Goal: Check status: Check status

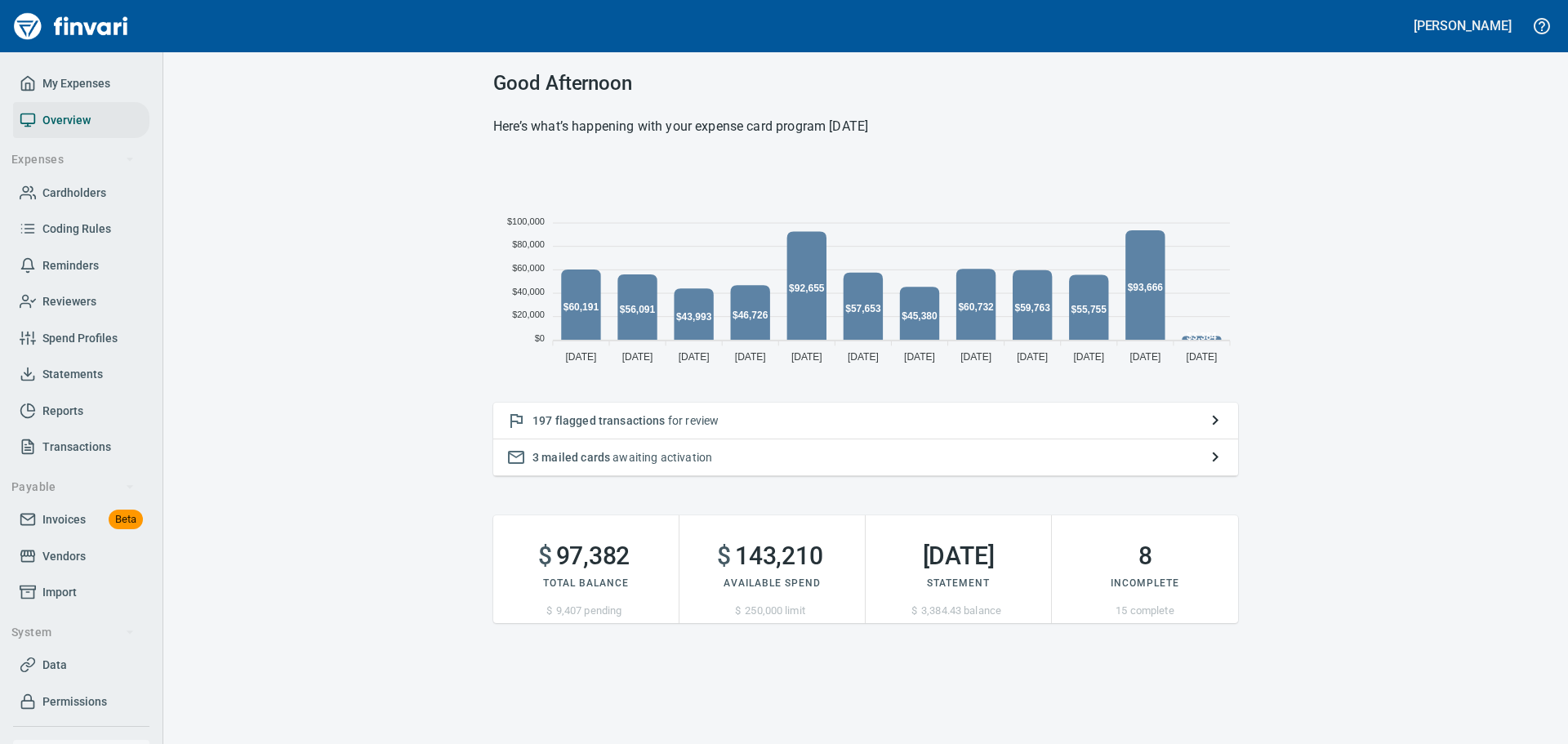
scroll to position [213, 732]
click at [684, 431] on div "197 flagged transactions for review" at bounding box center [866, 421] width 745 height 36
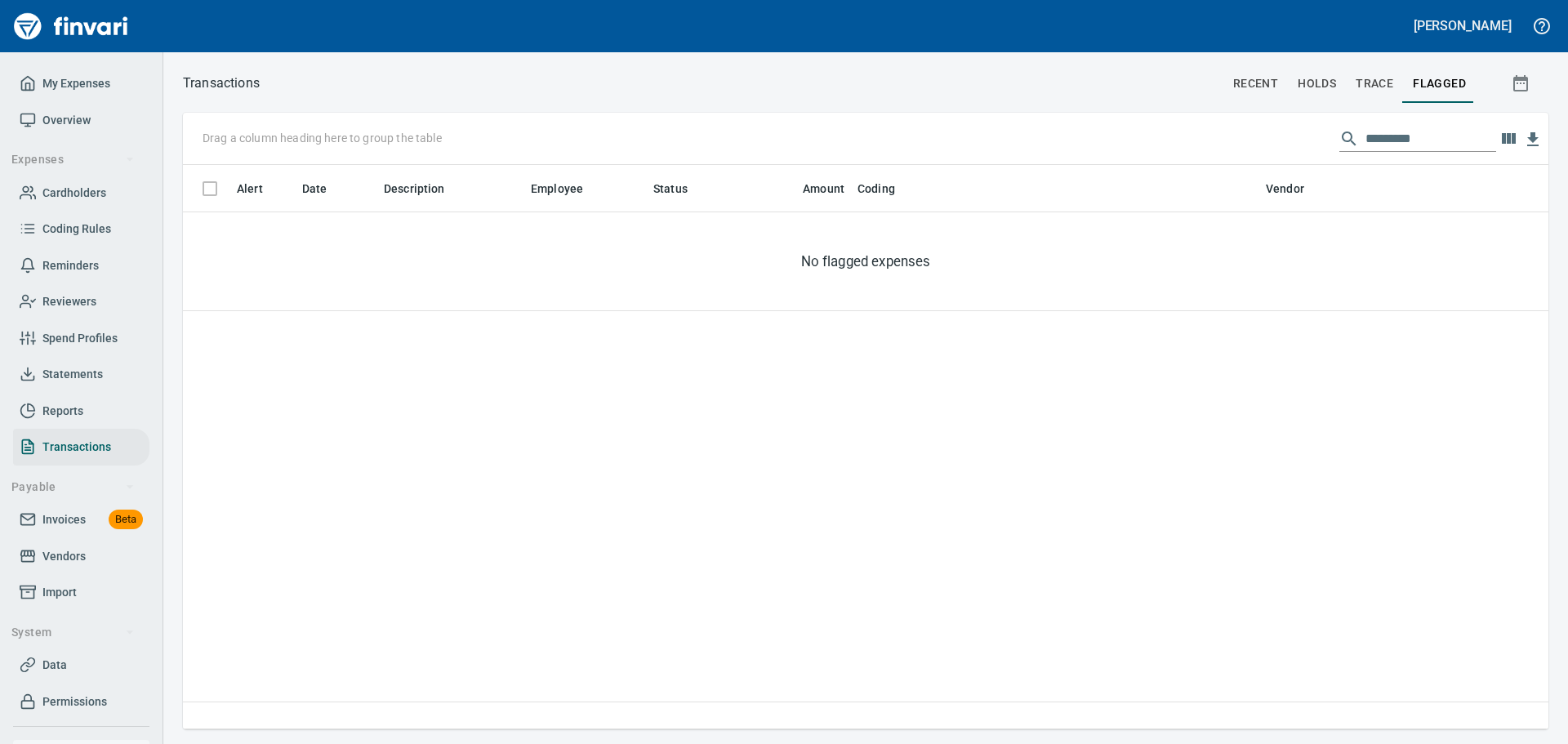
scroll to position [552, 1353]
click at [1156, 132] on div "Drag a column heading here to group the table" at bounding box center [865, 138] width 1365 height 52
click at [59, 85] on span "My Expenses" at bounding box center [76, 84] width 67 height 20
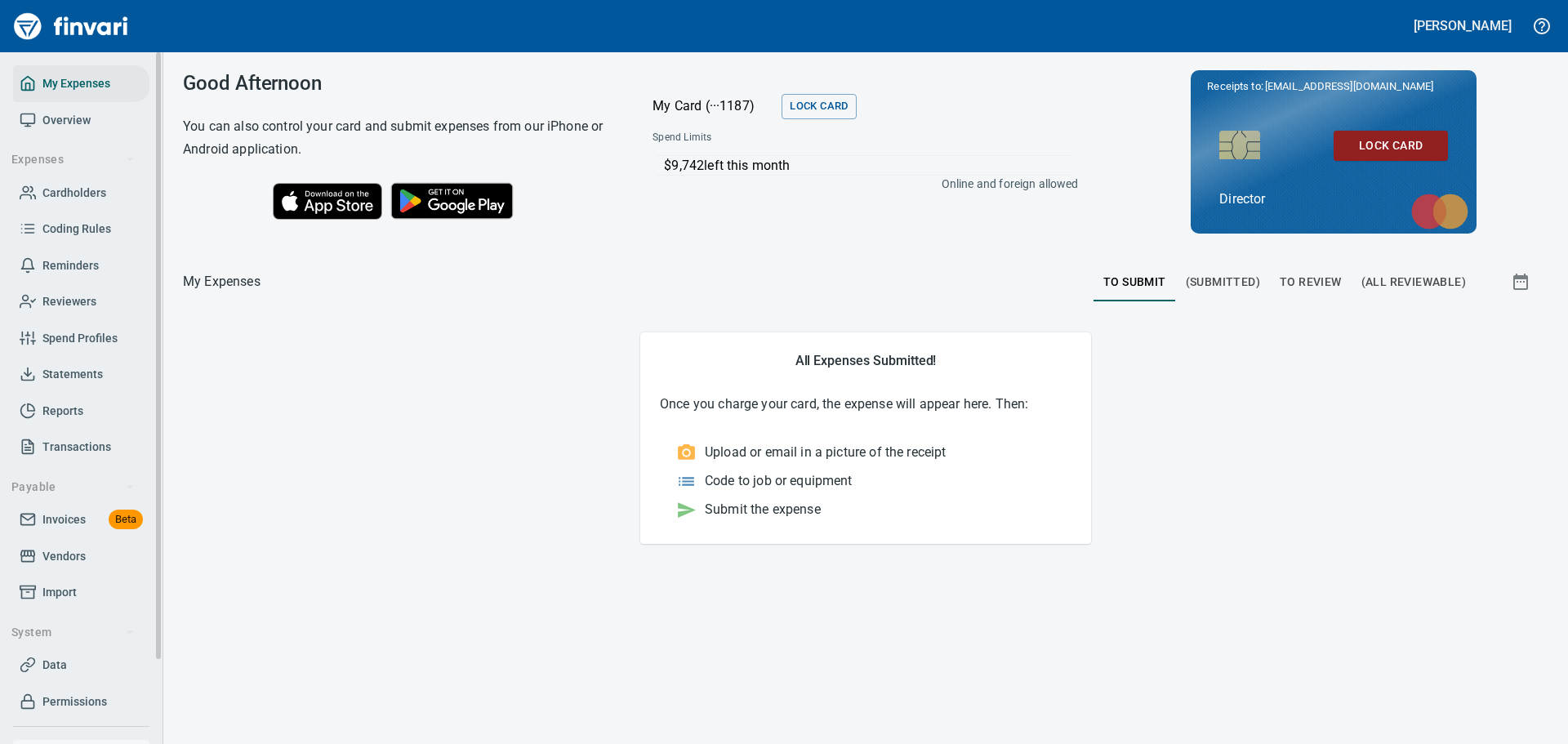
click at [59, 114] on span "Overview" at bounding box center [66, 120] width 48 height 20
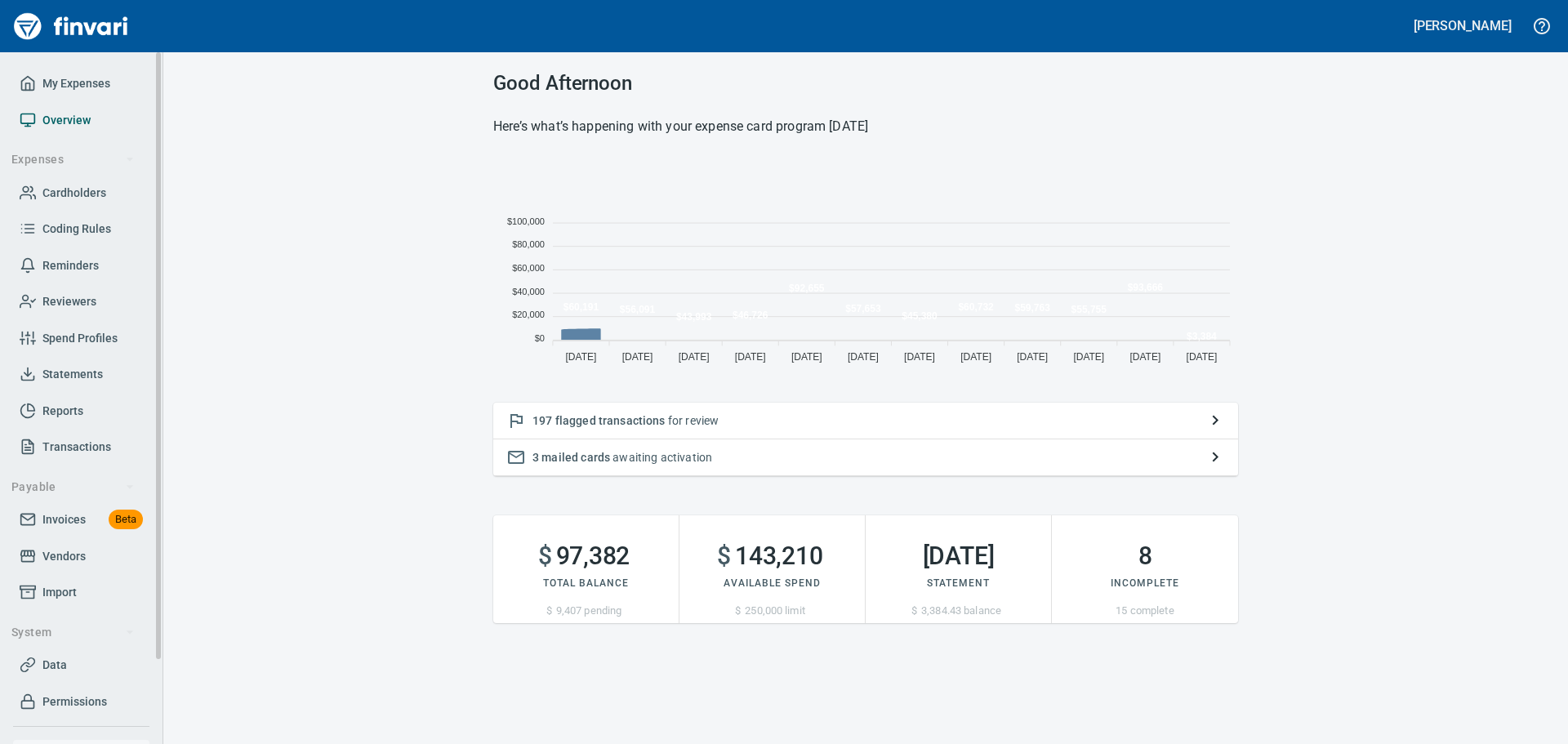
scroll to position [213, 732]
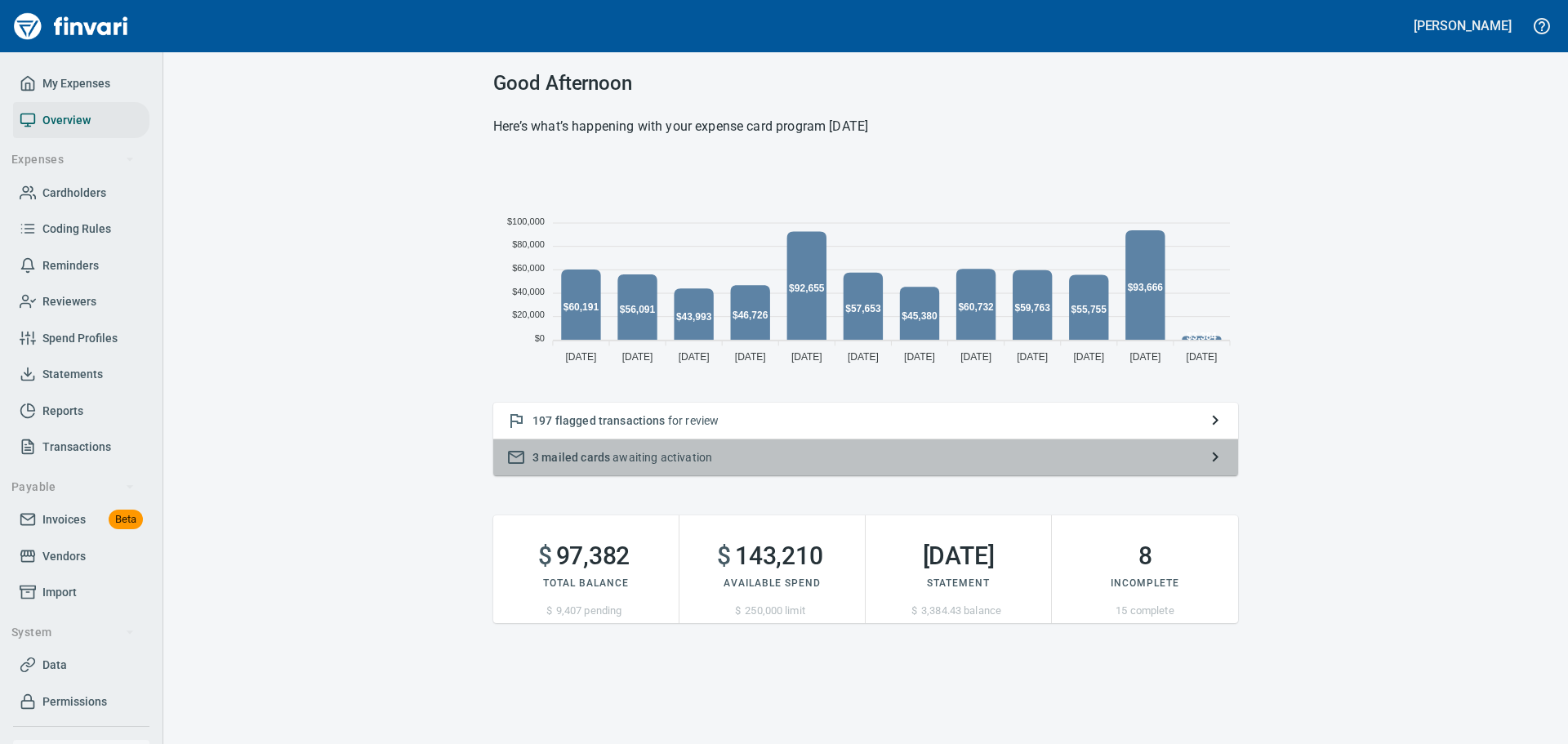
click at [1164, 465] on p "3 mailed cards awaiting activation" at bounding box center [866, 457] width 667 height 16
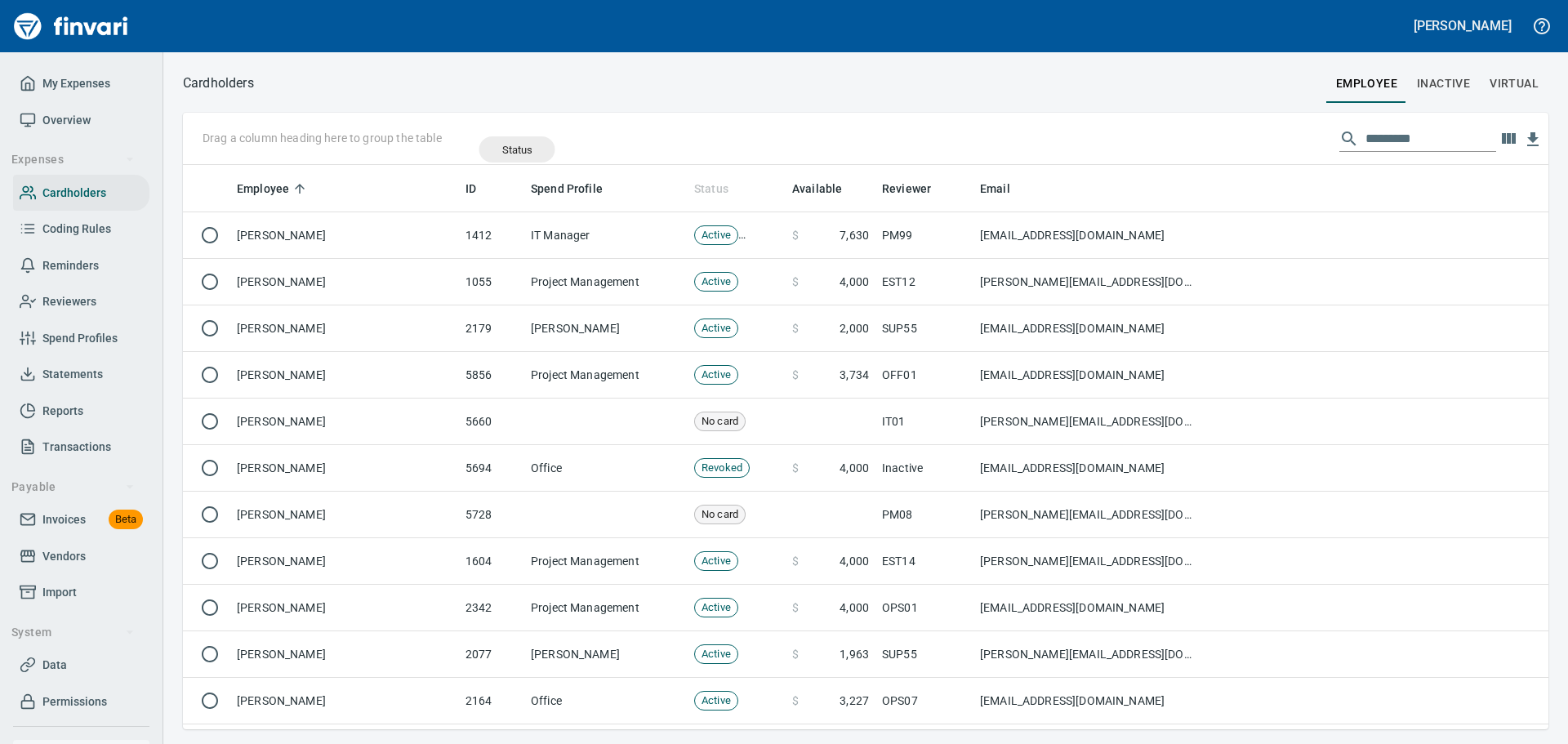
scroll to position [552, 1340]
drag, startPoint x: 713, startPoint y: 195, endPoint x: 362, endPoint y: 127, distance: 357.5
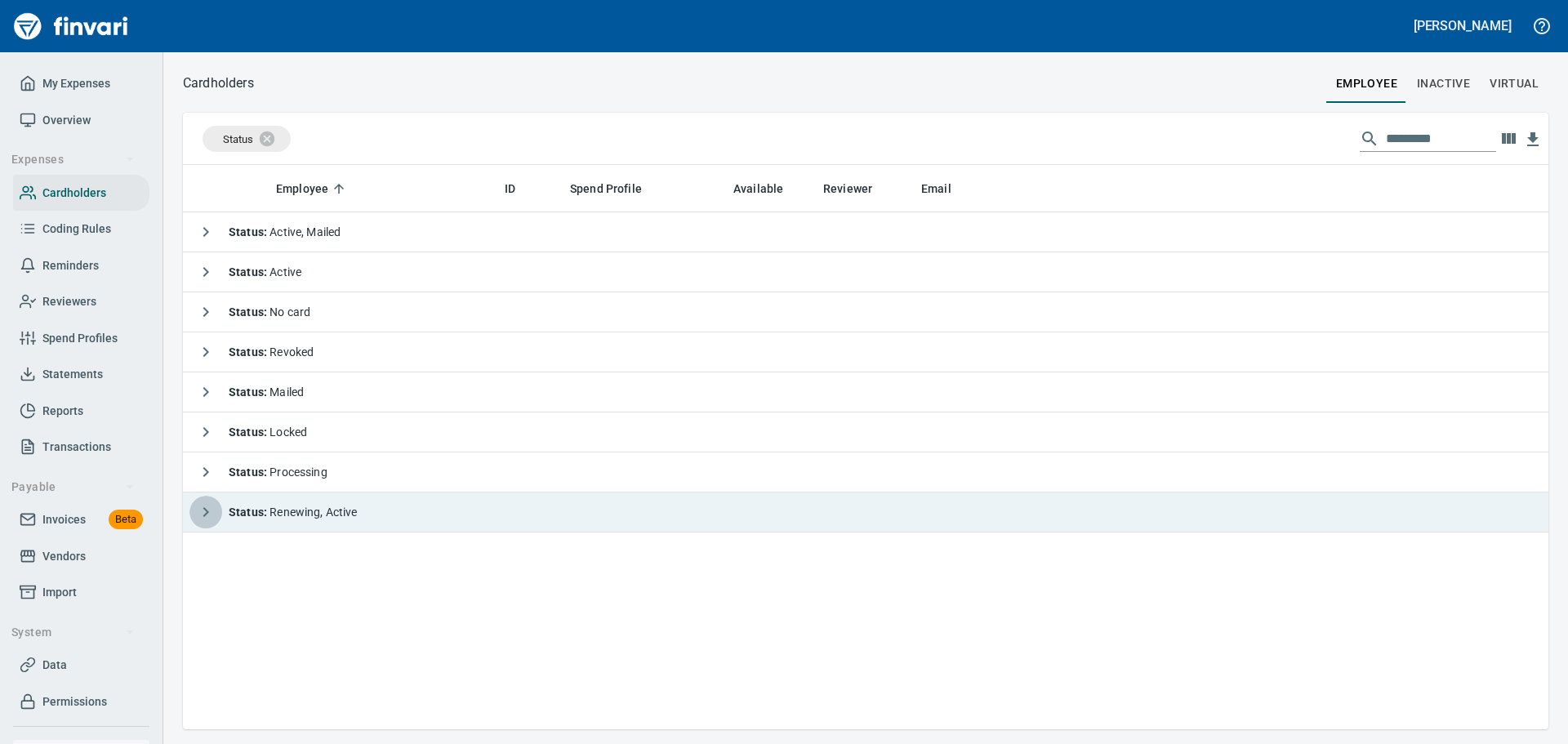
click at [203, 515] on icon "button" at bounding box center [206, 512] width 20 height 20
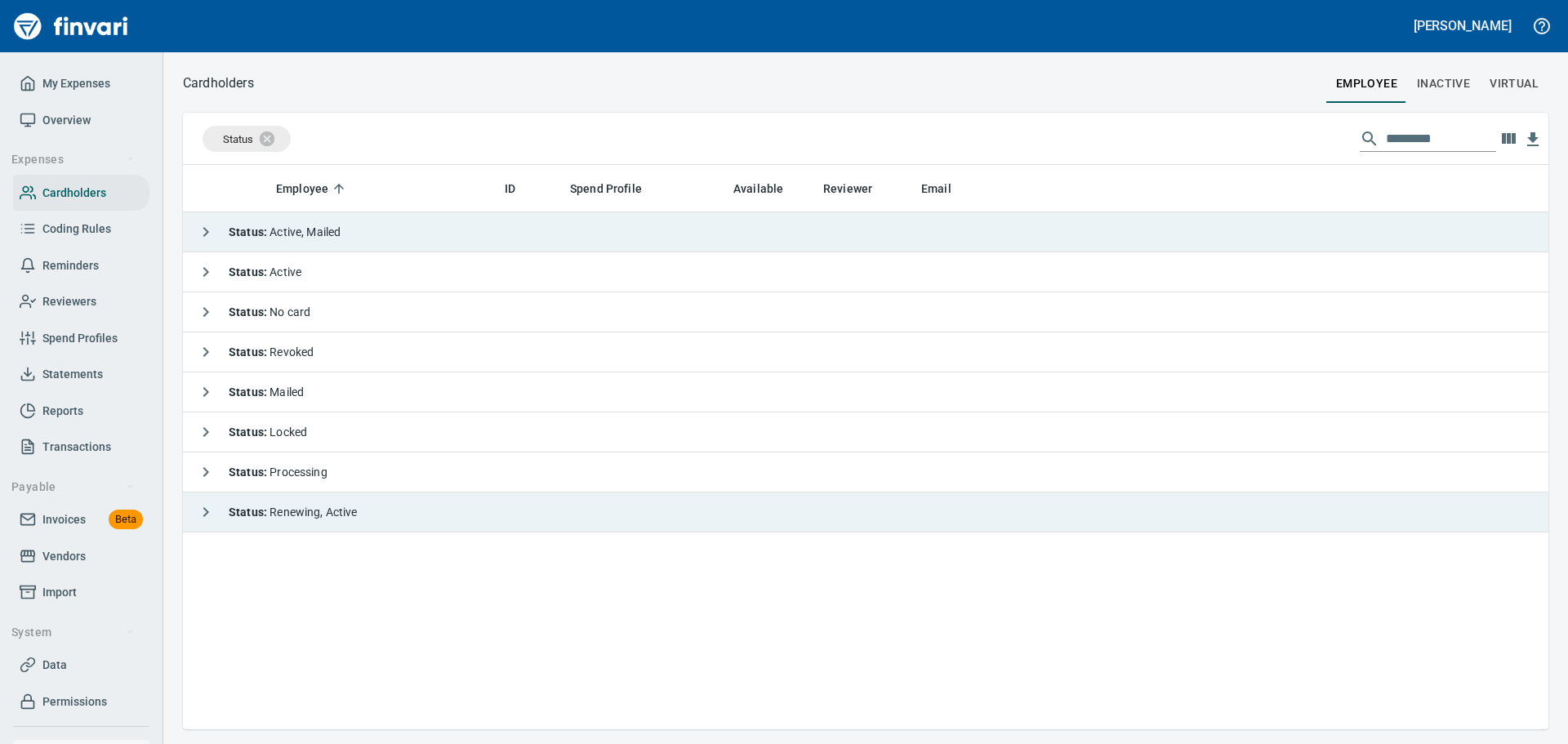
click at [217, 233] on button "button" at bounding box center [206, 232] width 33 height 33
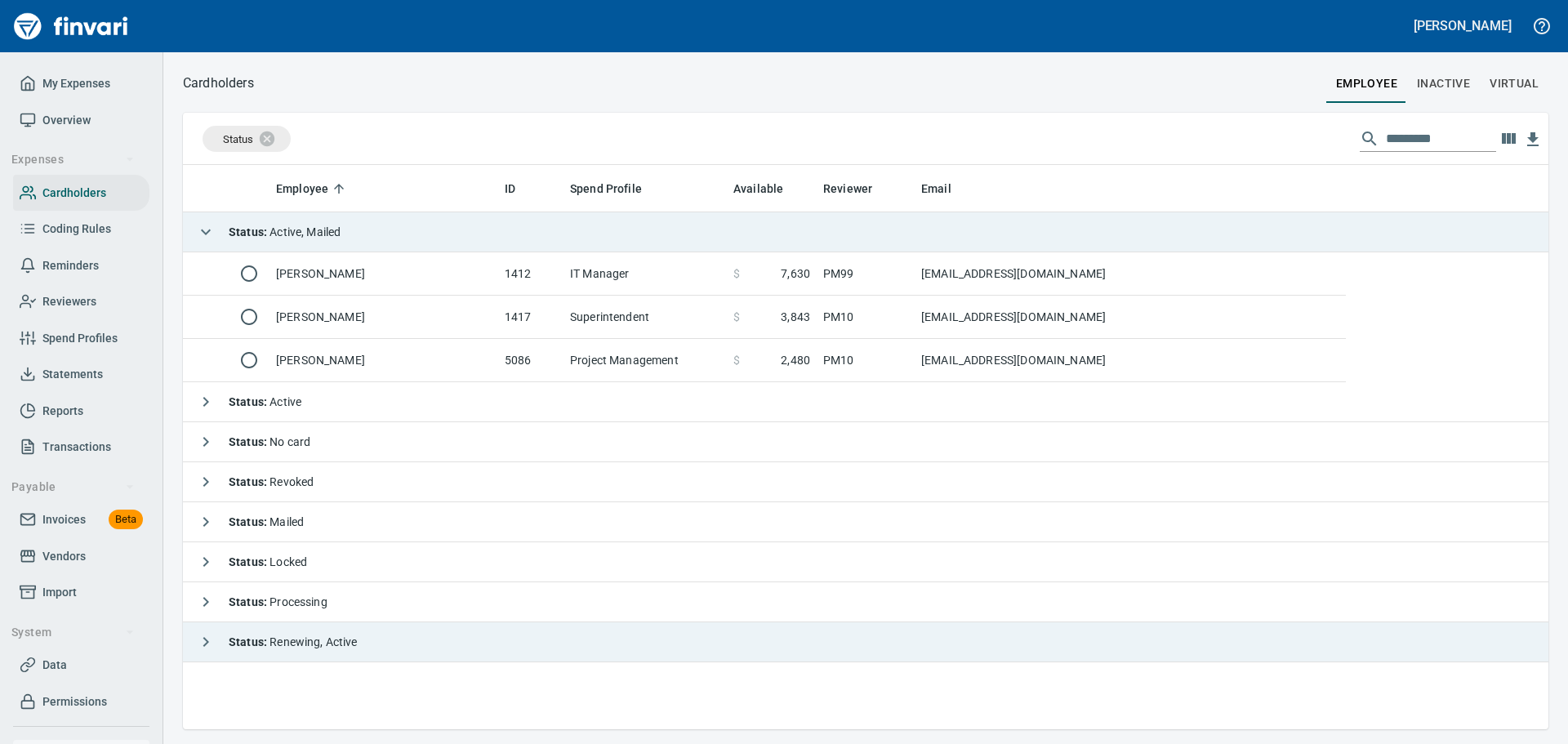
click at [217, 233] on button "button" at bounding box center [206, 232] width 33 height 33
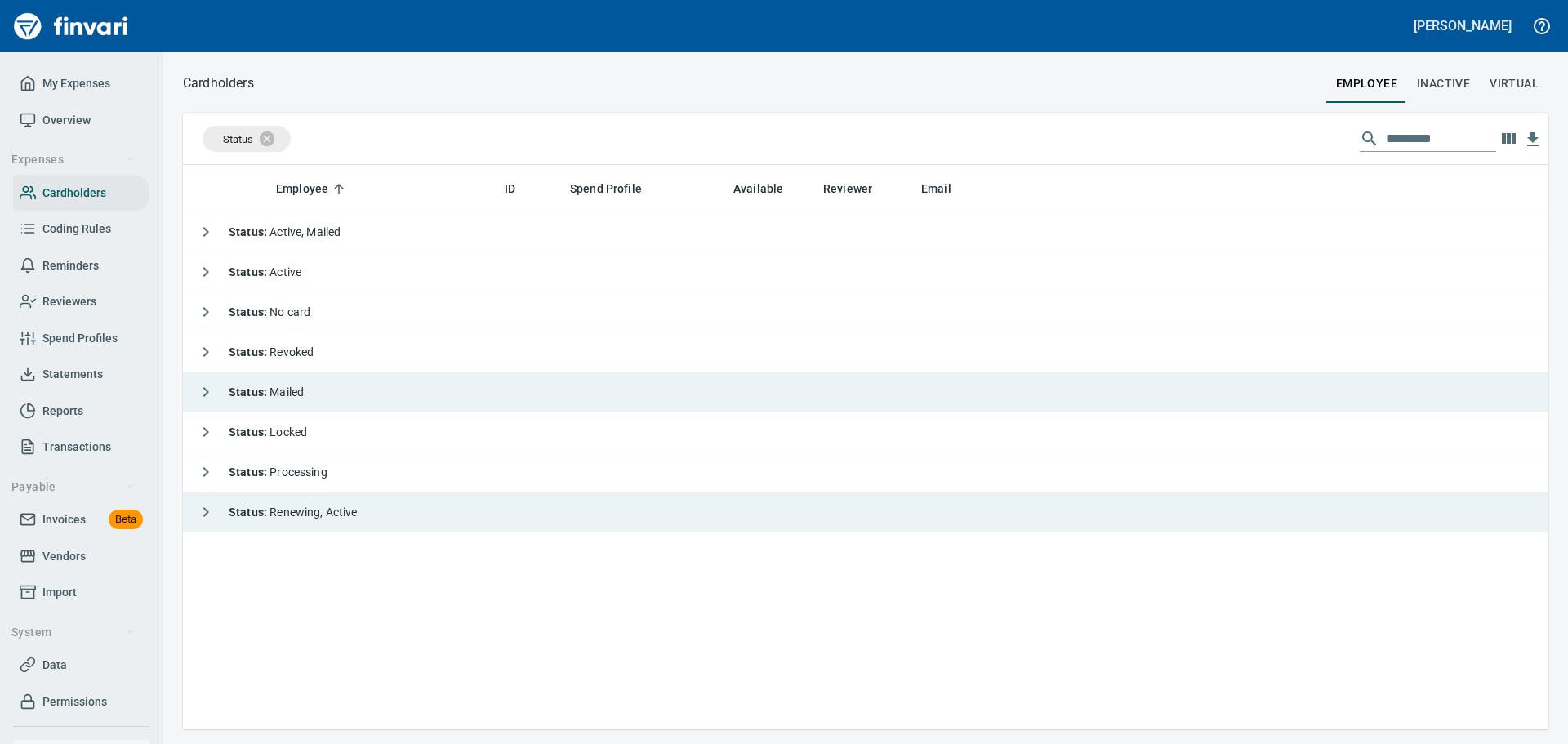
click at [250, 402] on div "Status : Mailed" at bounding box center [247, 392] width 115 height 33
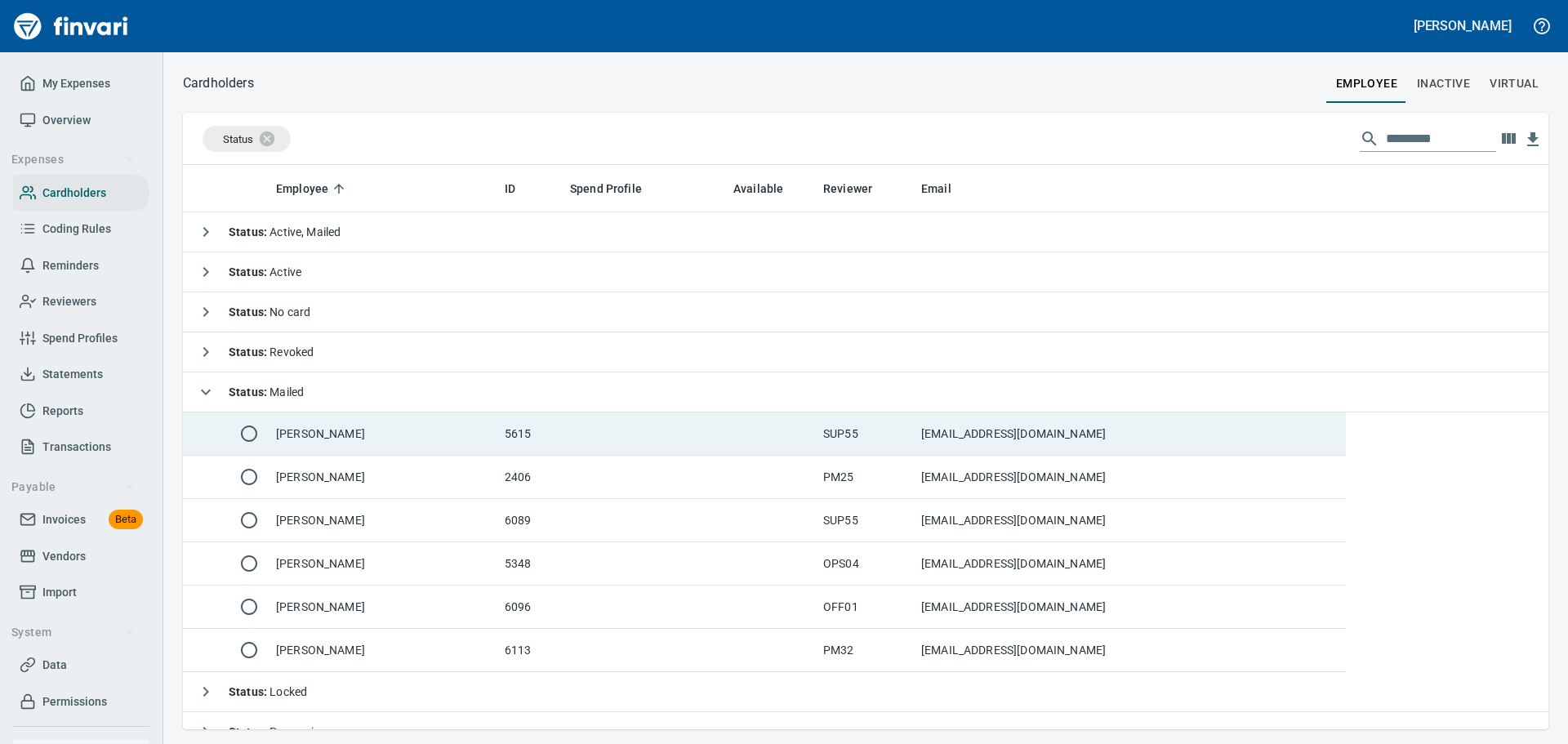
scroll to position [62, 0]
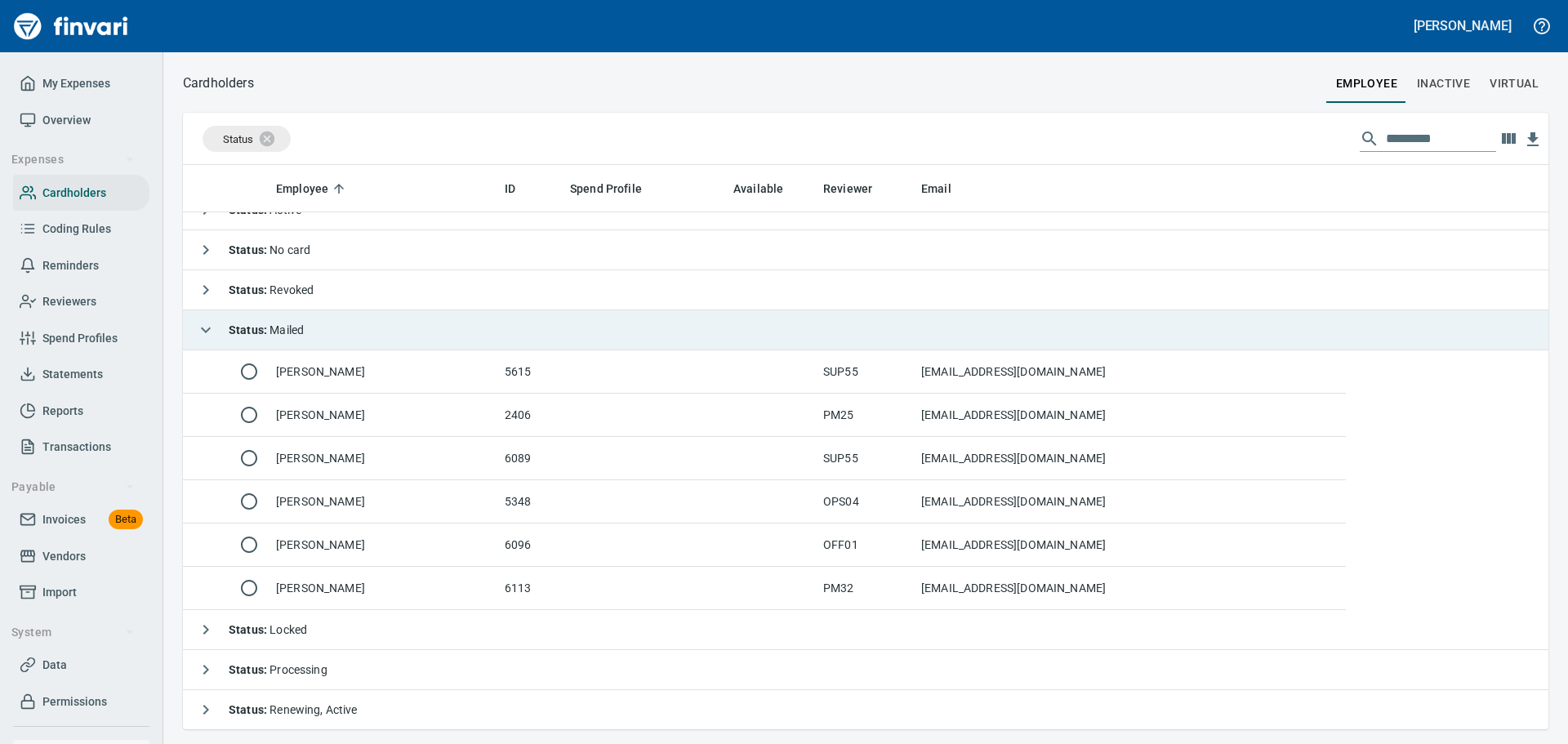
click at [307, 332] on td "Status : Mailed" at bounding box center [764, 331] width 1163 height 40
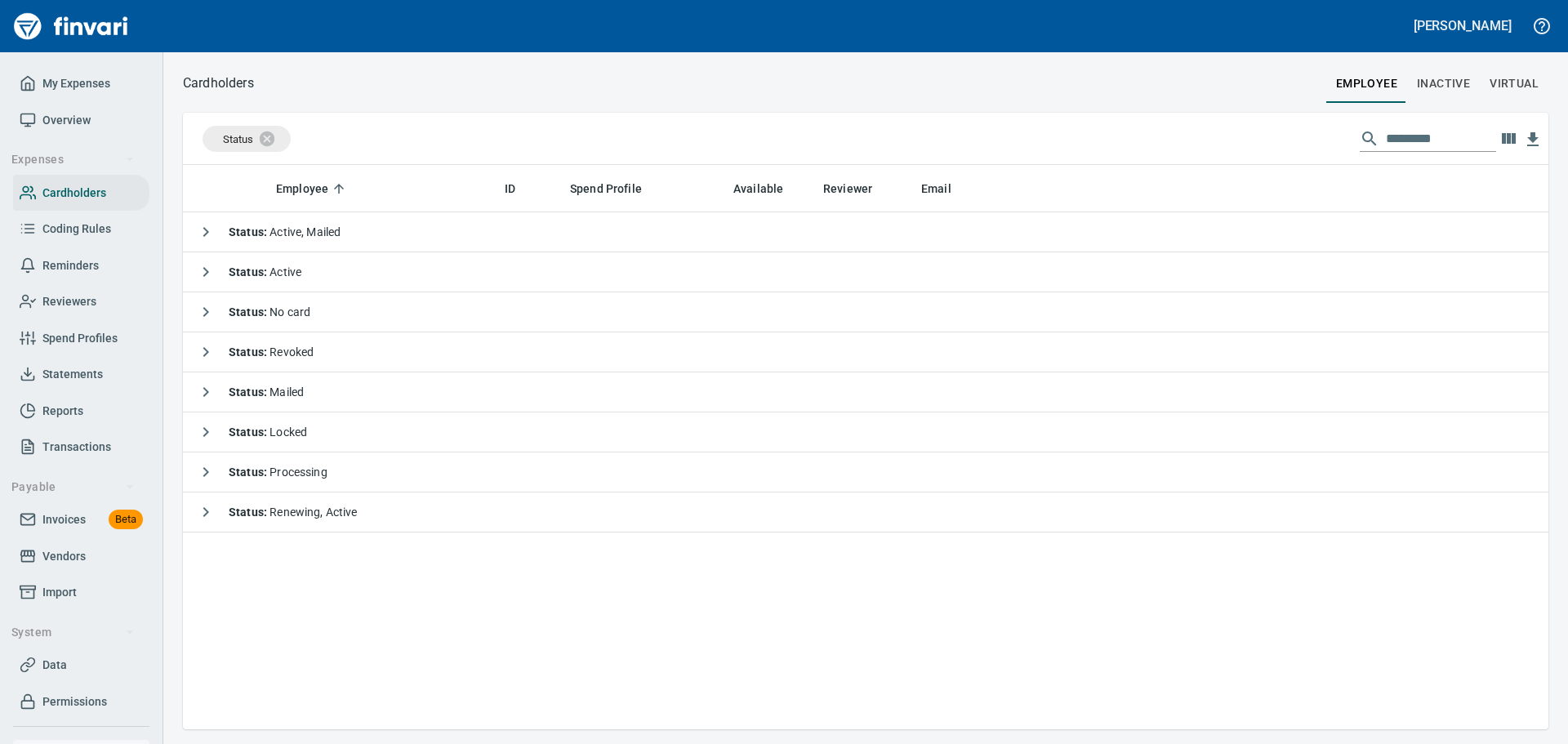
click at [403, 91] on div at bounding box center [789, 83] width 1072 height 39
